Goal: Task Accomplishment & Management: Use online tool/utility

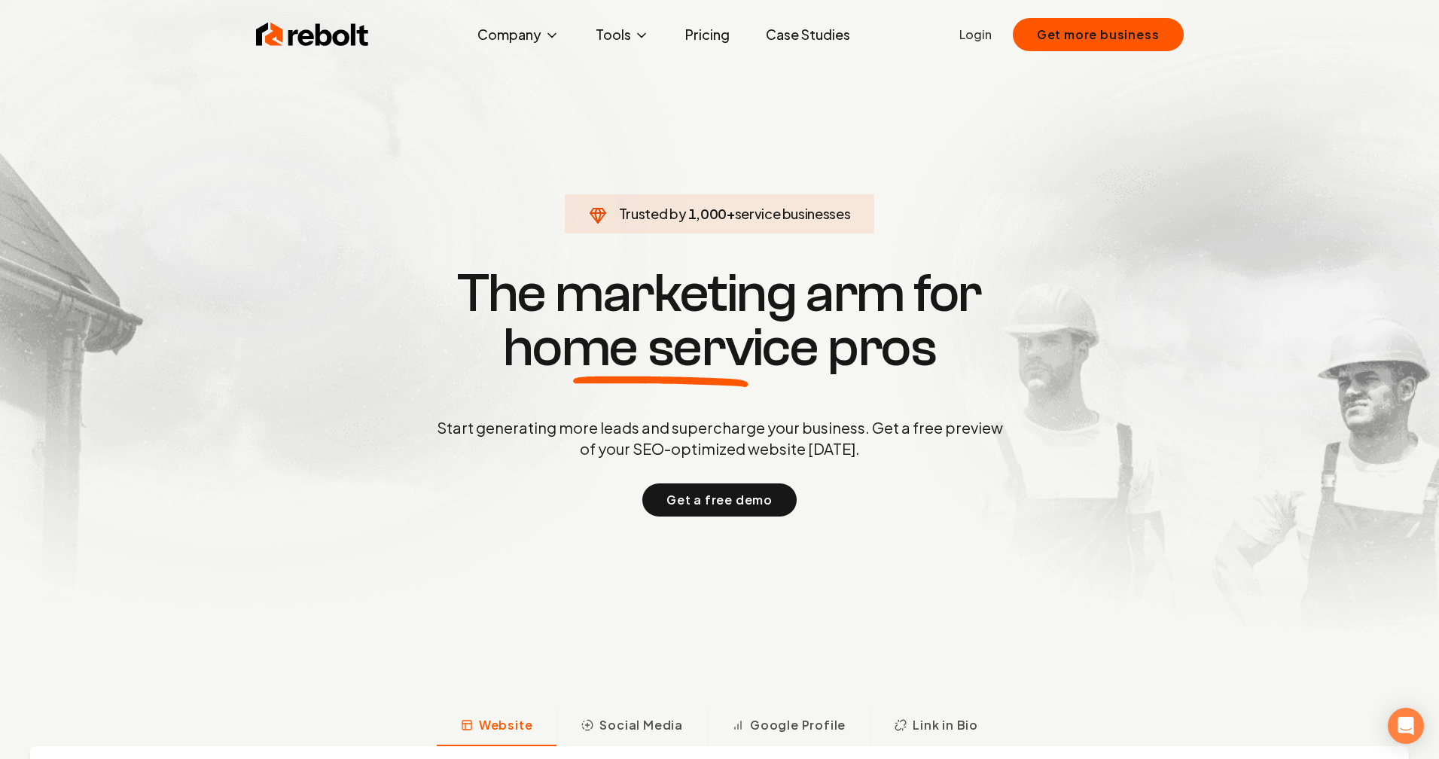
click at [978, 41] on link "Login" at bounding box center [975, 35] width 32 height 18
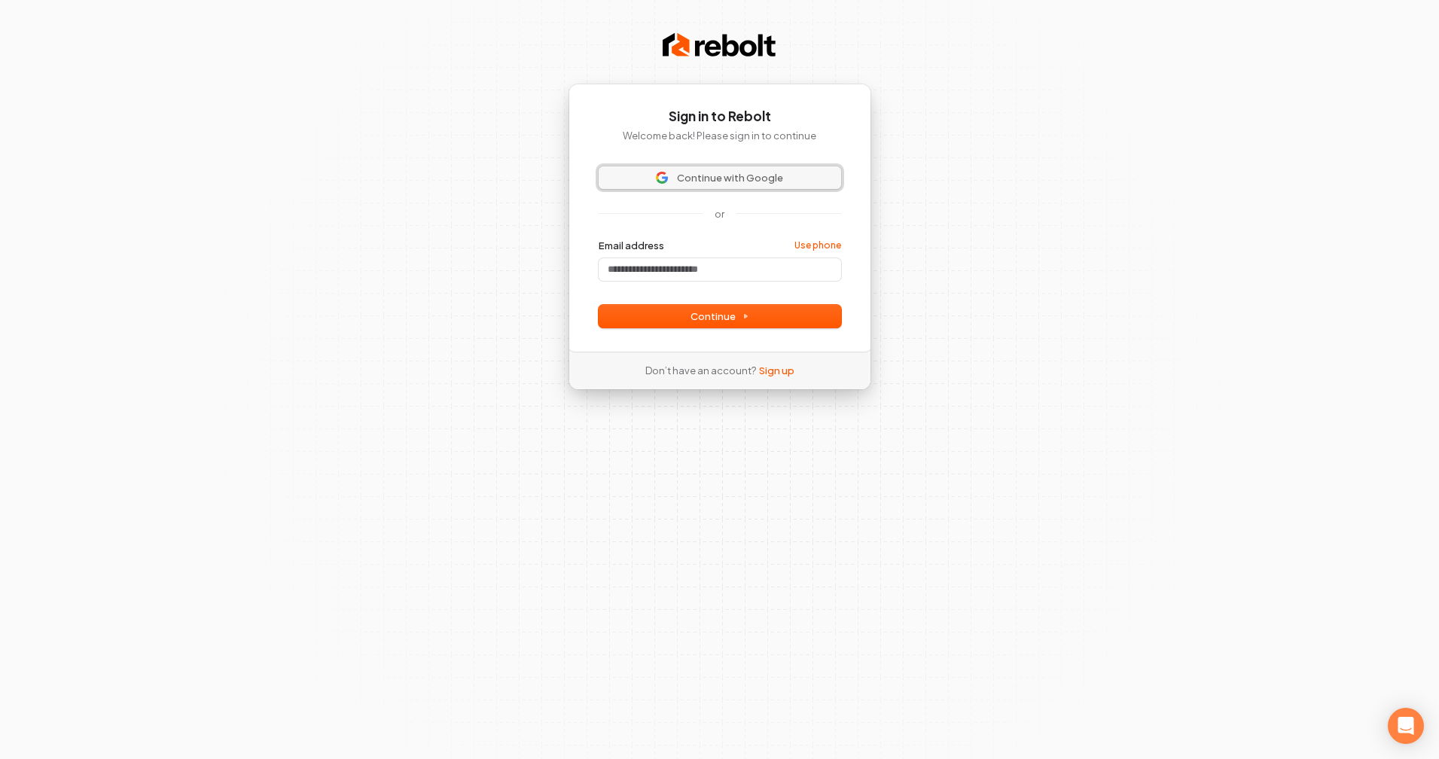
click at [726, 179] on span "Continue with Google" at bounding box center [730, 178] width 106 height 14
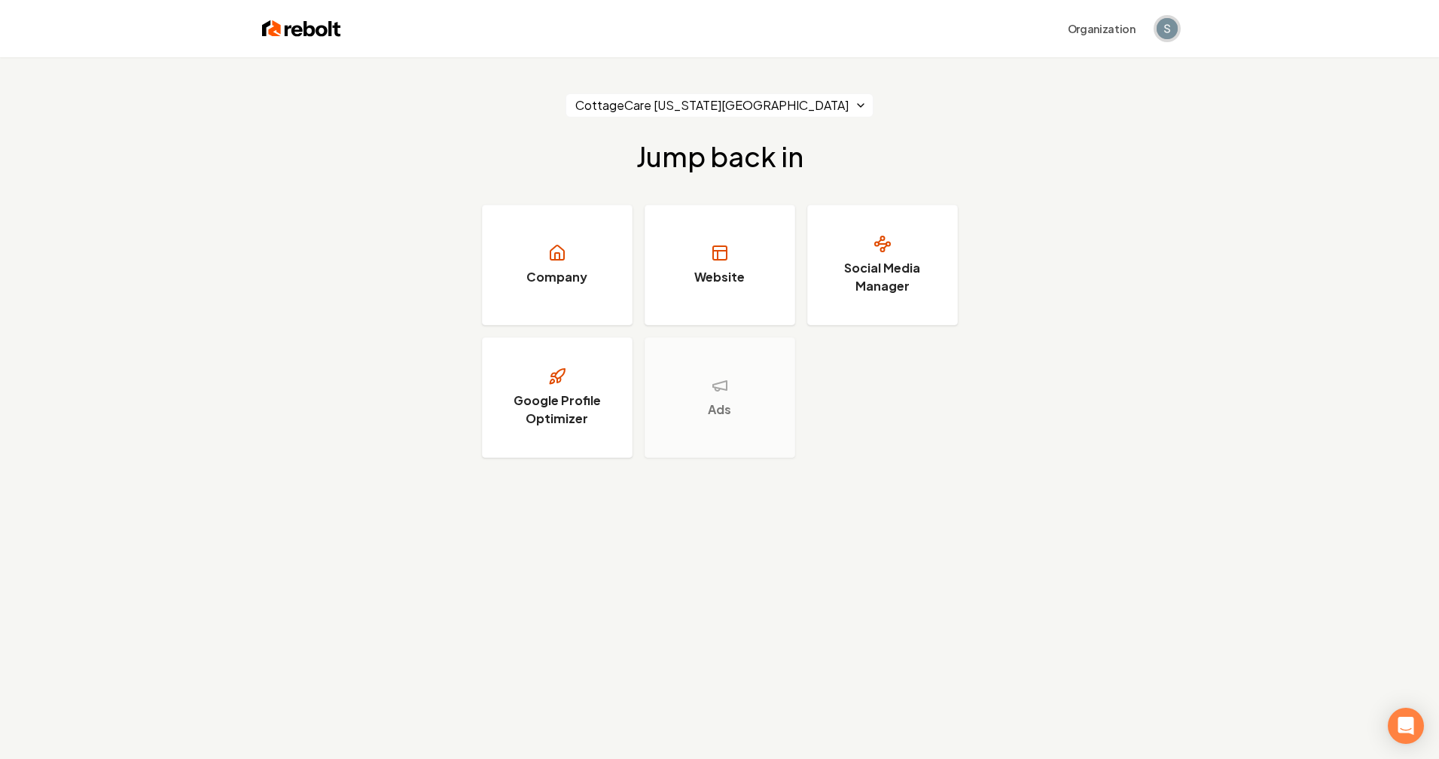
click at [1173, 32] on img "Open user button" at bounding box center [1166, 28] width 21 height 21
click at [1173, 32] on img "Close user button" at bounding box center [1166, 28] width 21 height 21
click at [291, 20] on img at bounding box center [301, 28] width 79 height 21
click at [702, 260] on link "Website" at bounding box center [719, 265] width 151 height 120
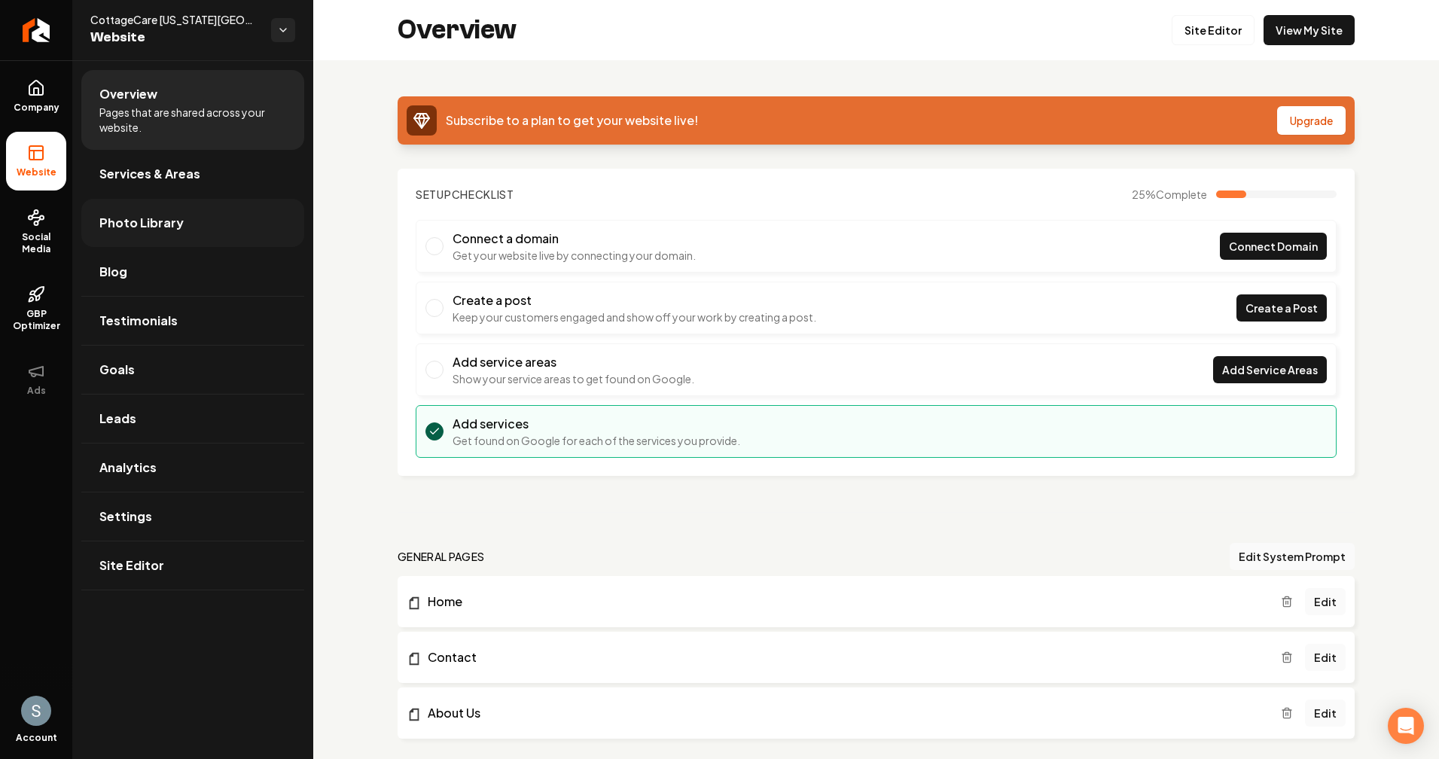
click at [219, 226] on link "Photo Library" at bounding box center [192, 223] width 223 height 48
